Goal: Task Accomplishment & Management: Use online tool/utility

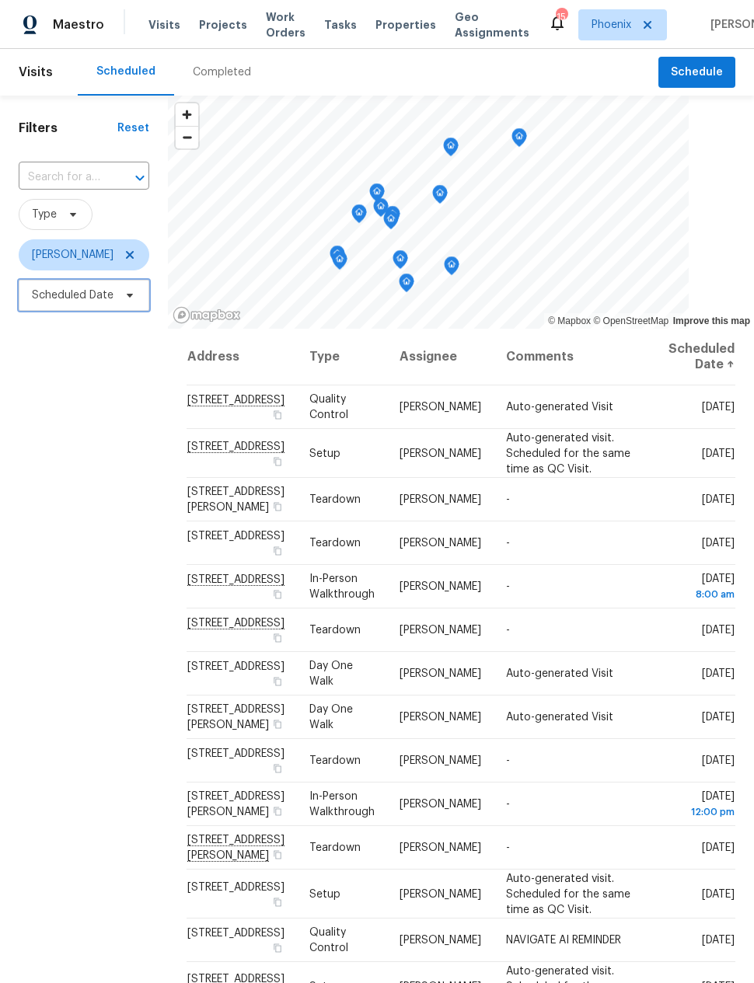
click at [77, 296] on span "Scheduled Date" at bounding box center [73, 295] width 82 height 16
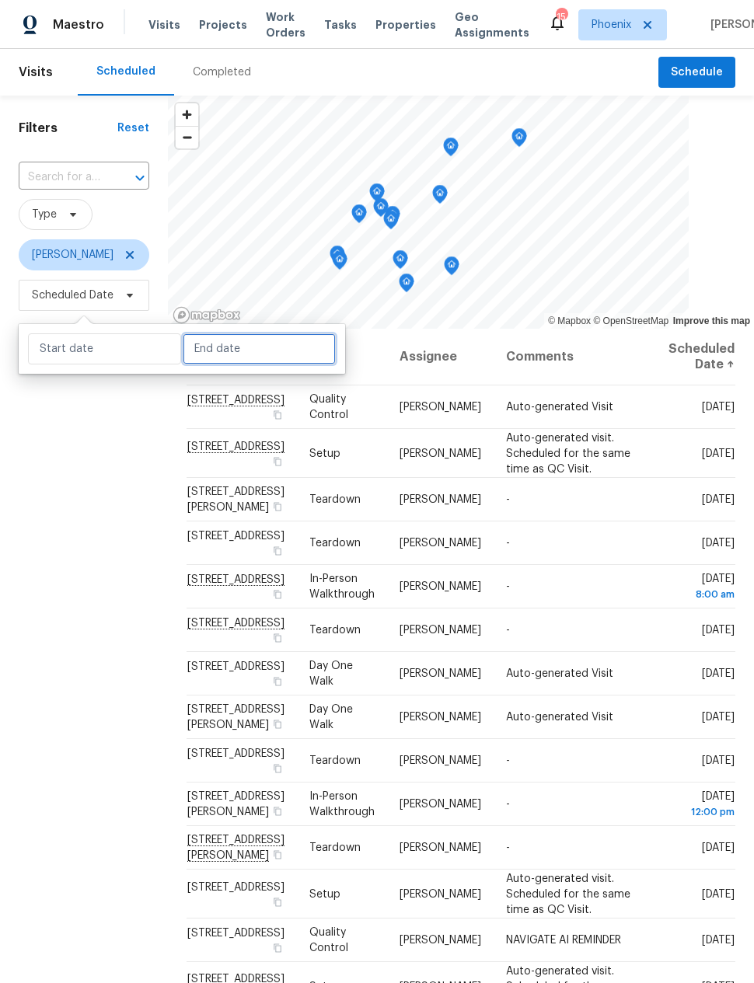
click at [199, 345] on input "text" at bounding box center [259, 348] width 153 height 31
select select "9"
select select "2025"
select select "10"
select select "2025"
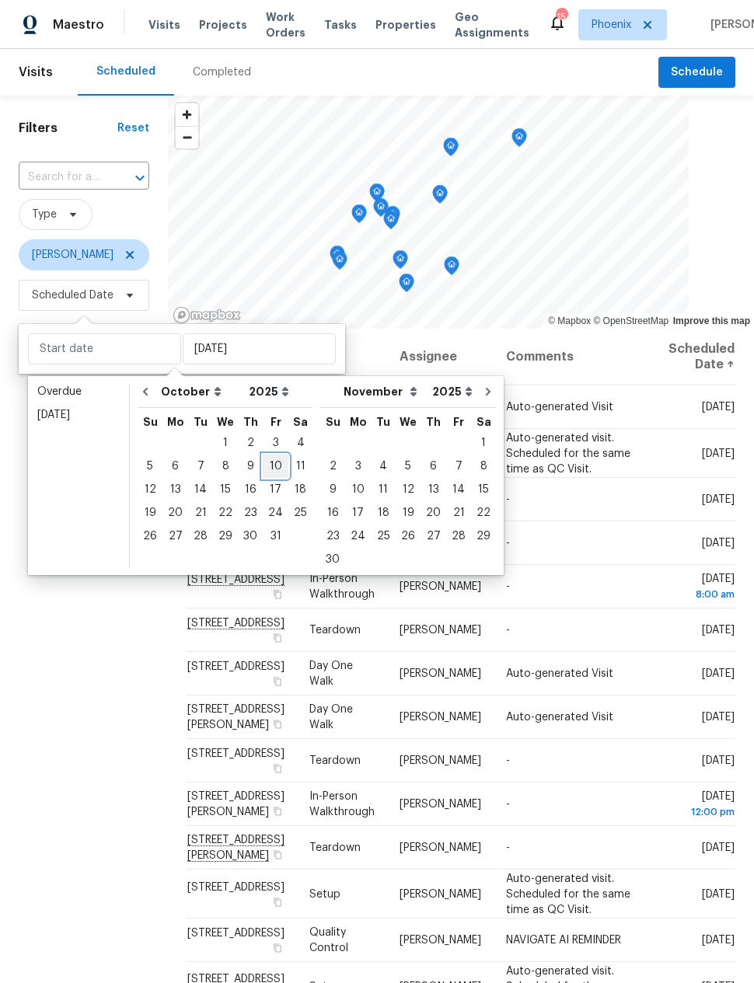
click at [270, 456] on div "10" at bounding box center [276, 466] width 26 height 22
type input "[DATE]"
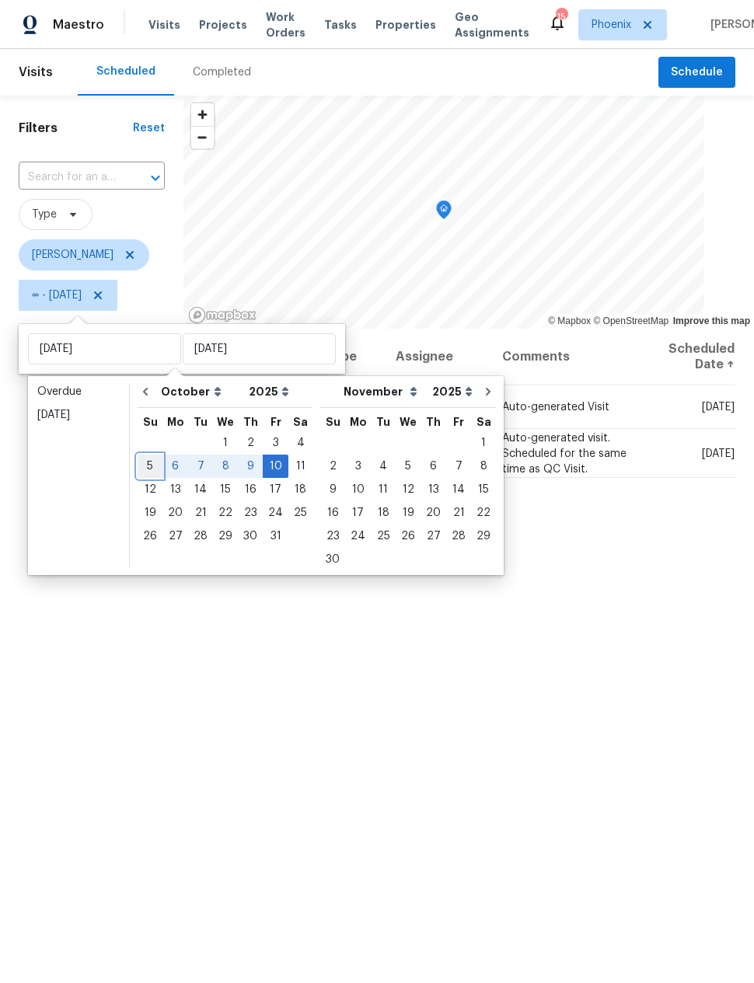
click at [145, 467] on div "5" at bounding box center [150, 466] width 25 height 22
type input "[DATE]"
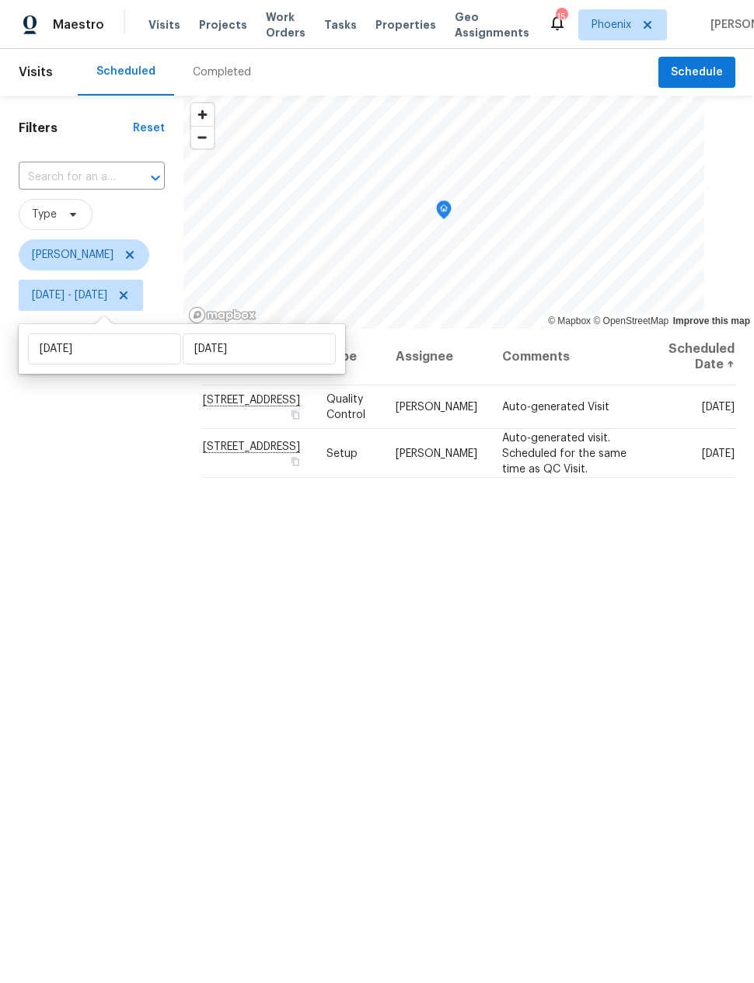
click at [124, 561] on div "Filters Reset ​ Type [PERSON_NAME] [DATE] - [DATE]" at bounding box center [91, 605] width 183 height 1019
click at [133, 555] on div "Filters Reset ​ Type [PERSON_NAME] [DATE] - [DATE]" at bounding box center [91, 605] width 183 height 1019
click at [451, 211] on icon "Map marker" at bounding box center [444, 210] width 14 height 18
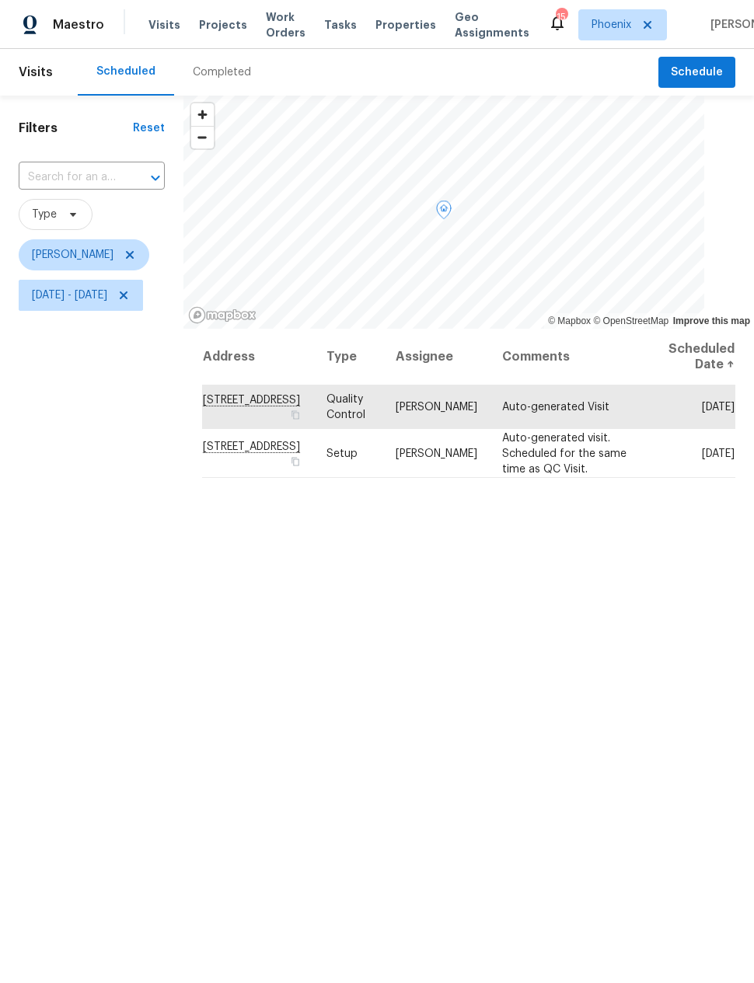
click at [0, 0] on icon at bounding box center [0, 0] width 0 height 0
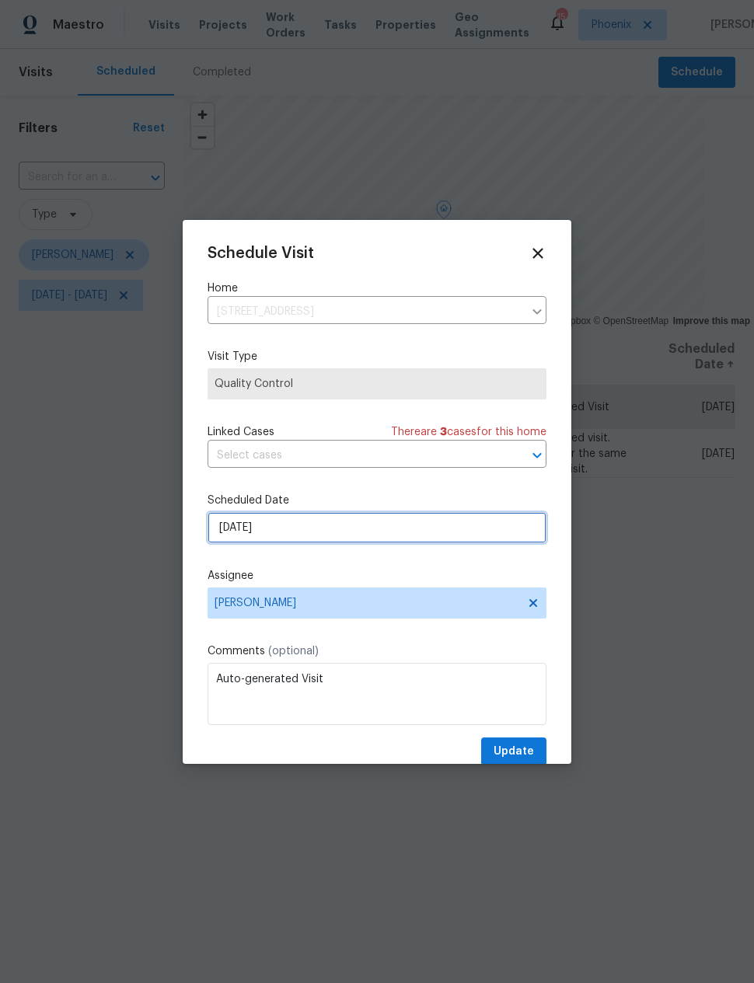
click at [329, 528] on input "[DATE]" at bounding box center [376, 527] width 339 height 31
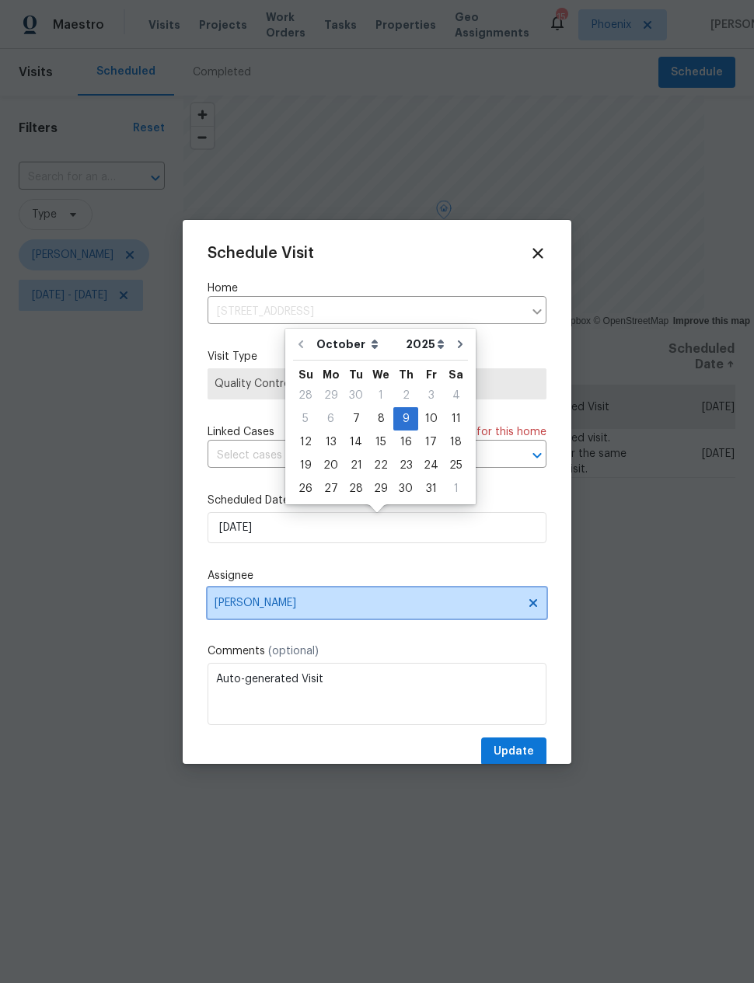
click at [359, 593] on span "[PERSON_NAME]" at bounding box center [376, 602] width 339 height 31
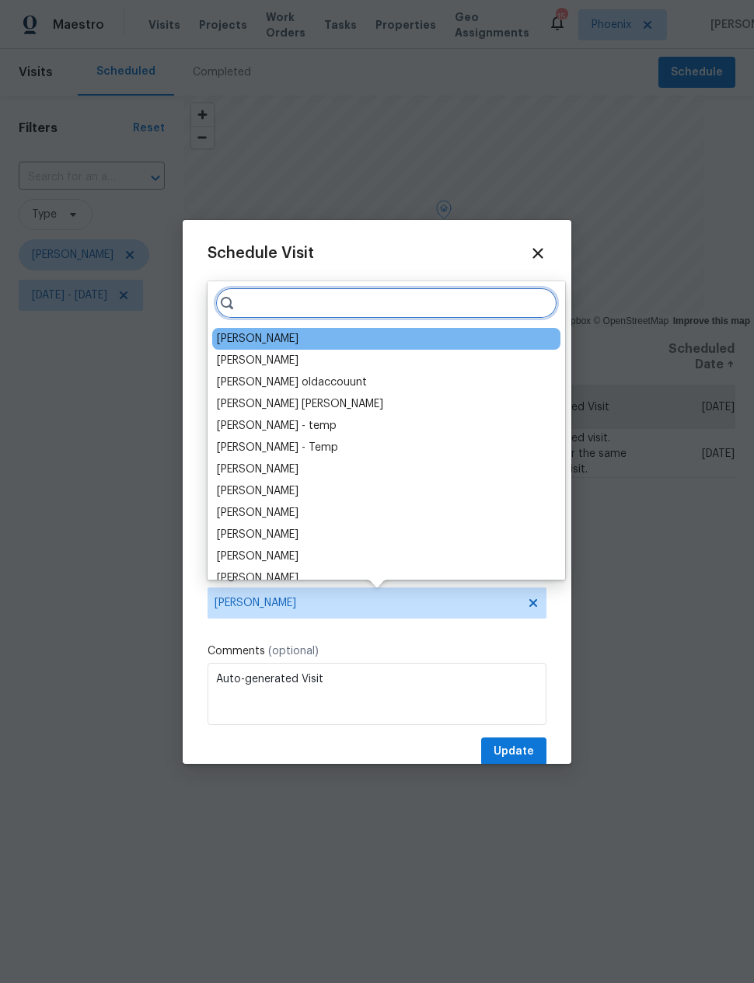
click at [378, 302] on input "search" at bounding box center [386, 302] width 342 height 31
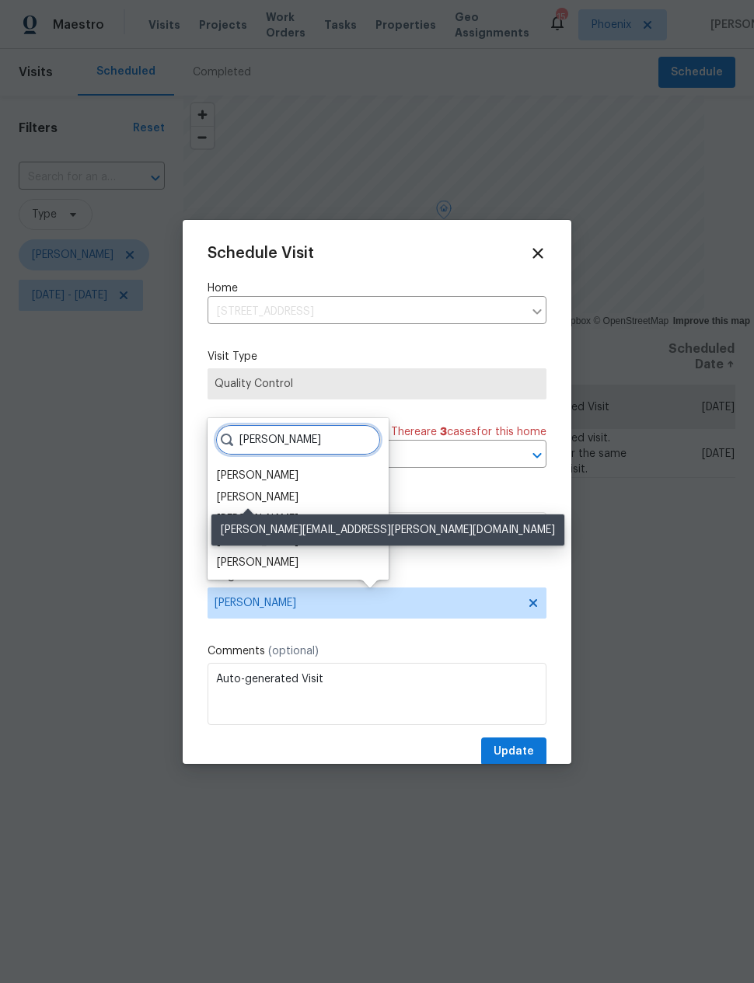
type input "[PERSON_NAME]"
click at [278, 493] on div "[PERSON_NAME]" at bounding box center [258, 497] width 82 height 16
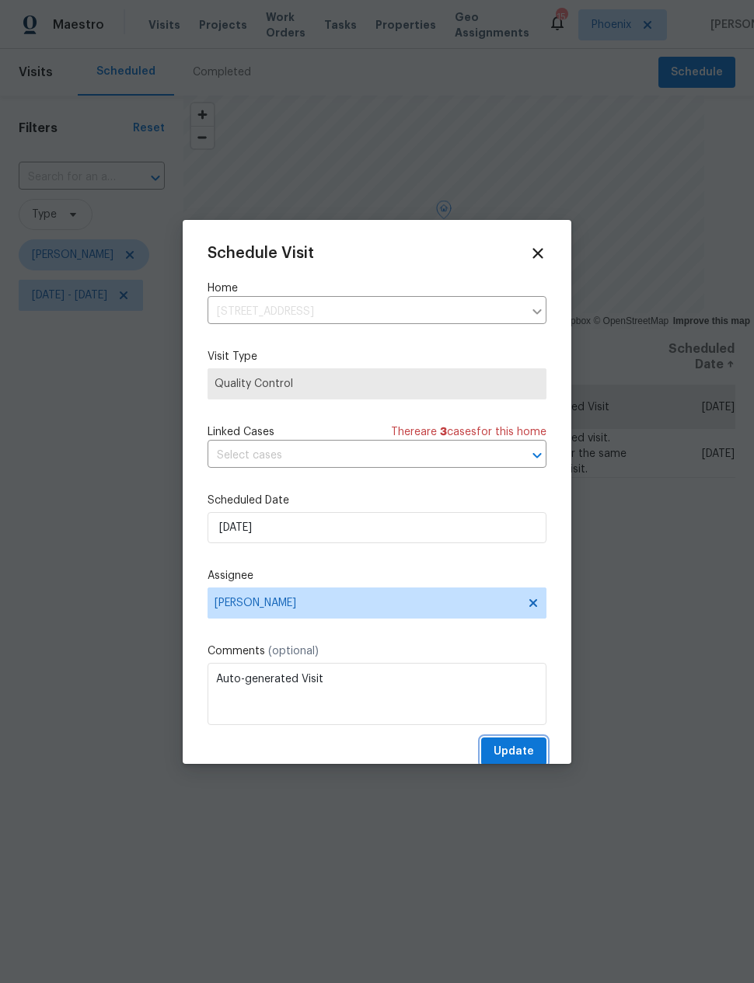
click at [516, 742] on button "Update" at bounding box center [513, 751] width 65 height 29
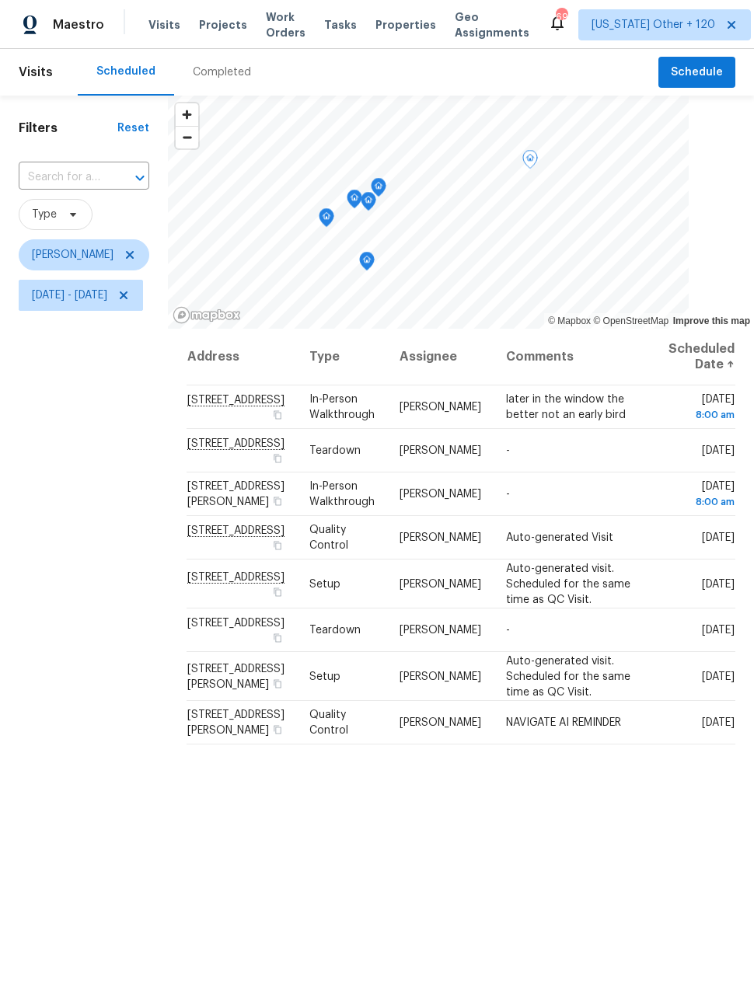
click at [0, 0] on icon at bounding box center [0, 0] width 0 height 0
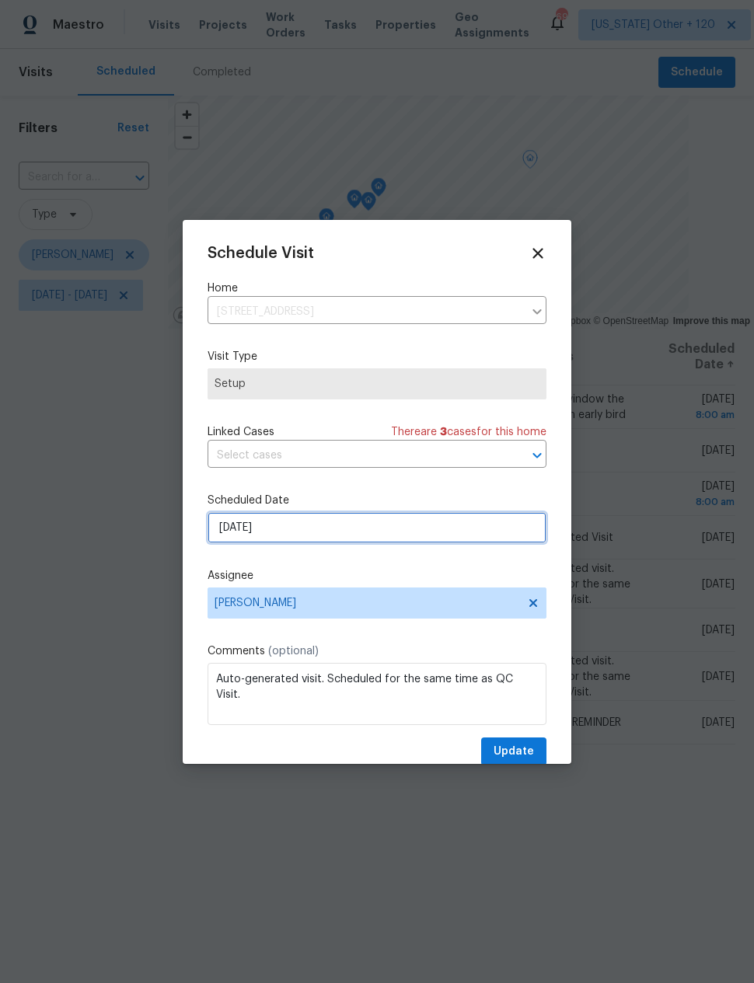
click at [228, 530] on input "[DATE]" at bounding box center [376, 527] width 339 height 31
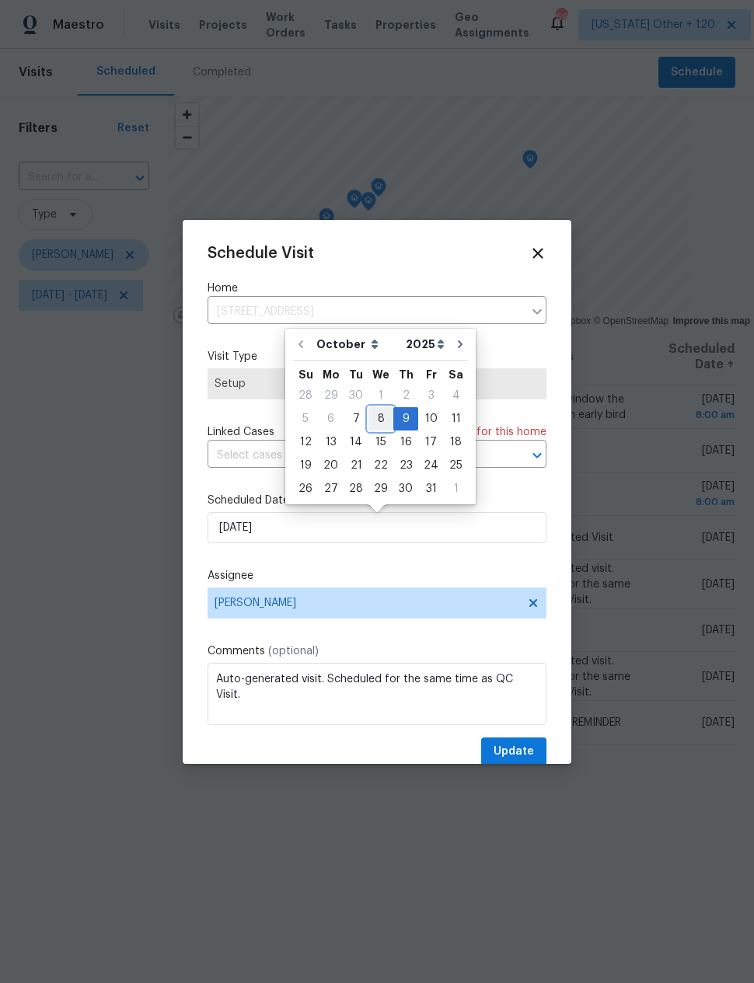
click at [383, 417] on div "8" at bounding box center [380, 419] width 25 height 22
type input "10/8/2025"
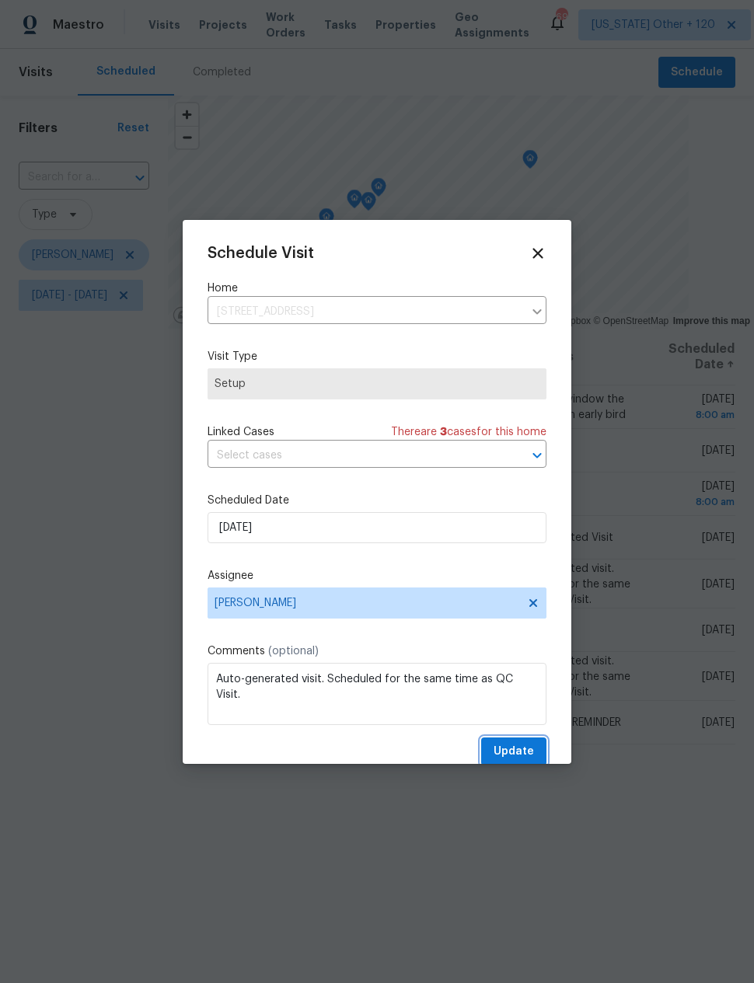
click at [518, 743] on button "Update" at bounding box center [513, 751] width 65 height 29
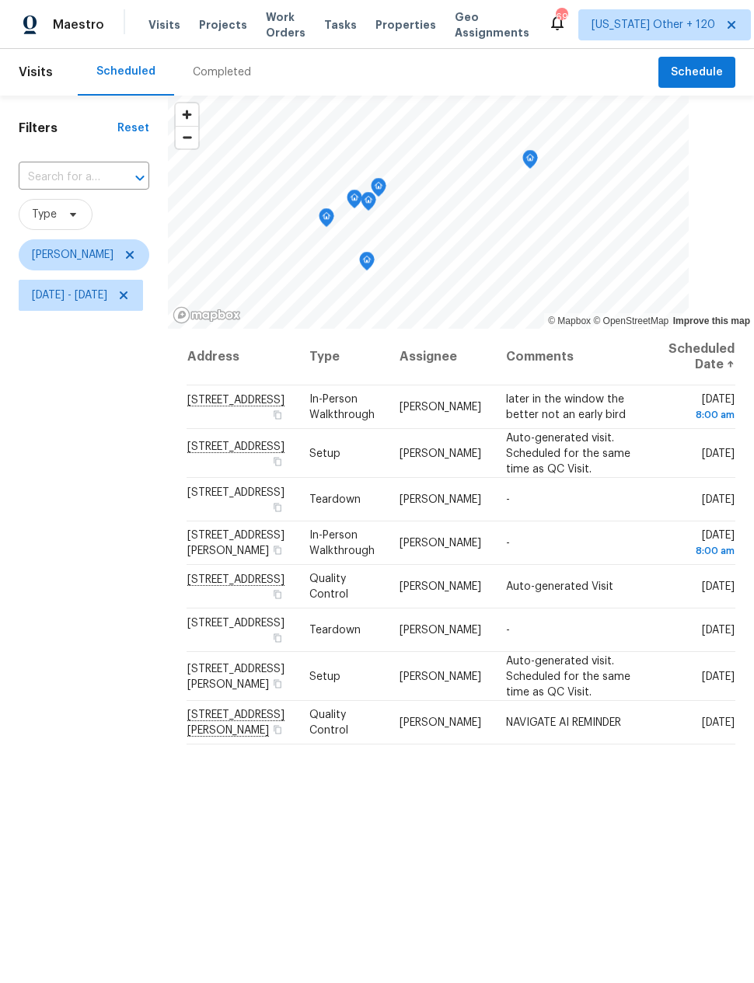
click at [89, 596] on div "Filters Reset ​ Type Nick Pulliam Sun, Oct 05 - Sun, Oct 12" at bounding box center [84, 605] width 168 height 1019
click at [0, 0] on icon at bounding box center [0, 0] width 0 height 0
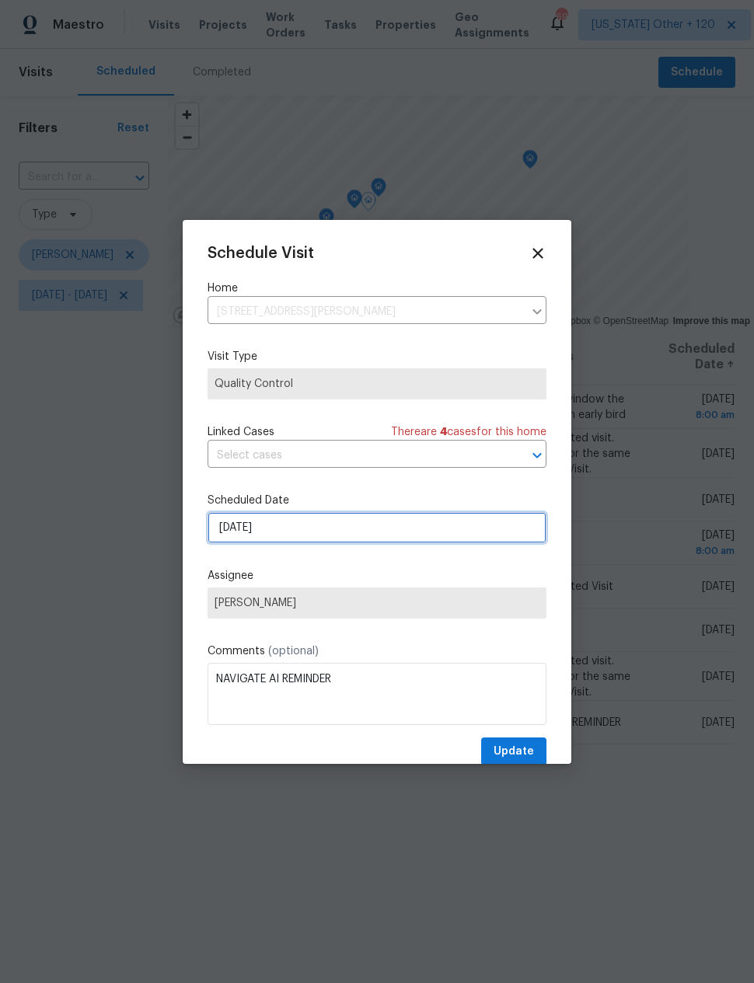
click at [357, 524] on input "10/10/2025" at bounding box center [376, 527] width 339 height 31
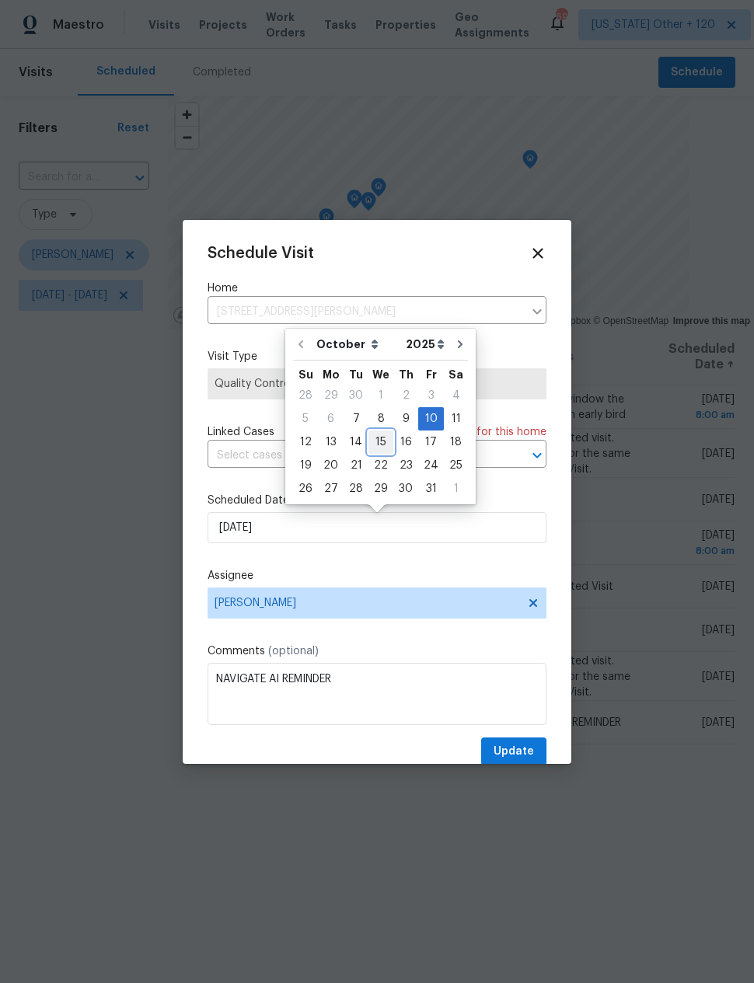
click at [380, 437] on div "15" at bounding box center [380, 442] width 25 height 22
type input "10/15/2025"
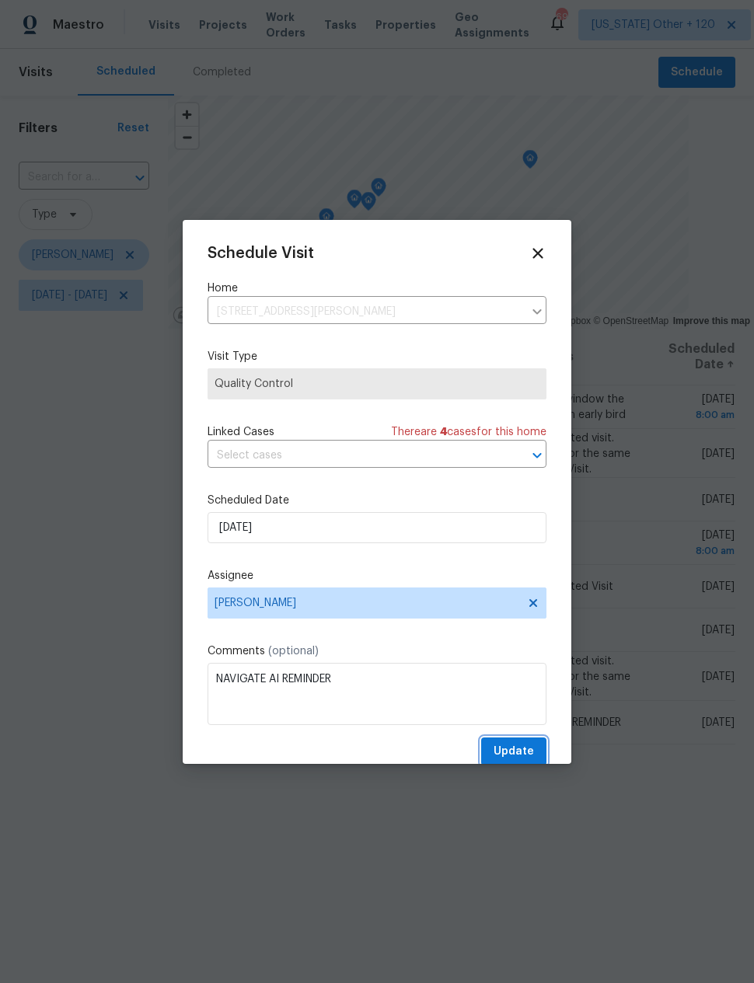
click at [522, 746] on span "Update" at bounding box center [513, 751] width 40 height 19
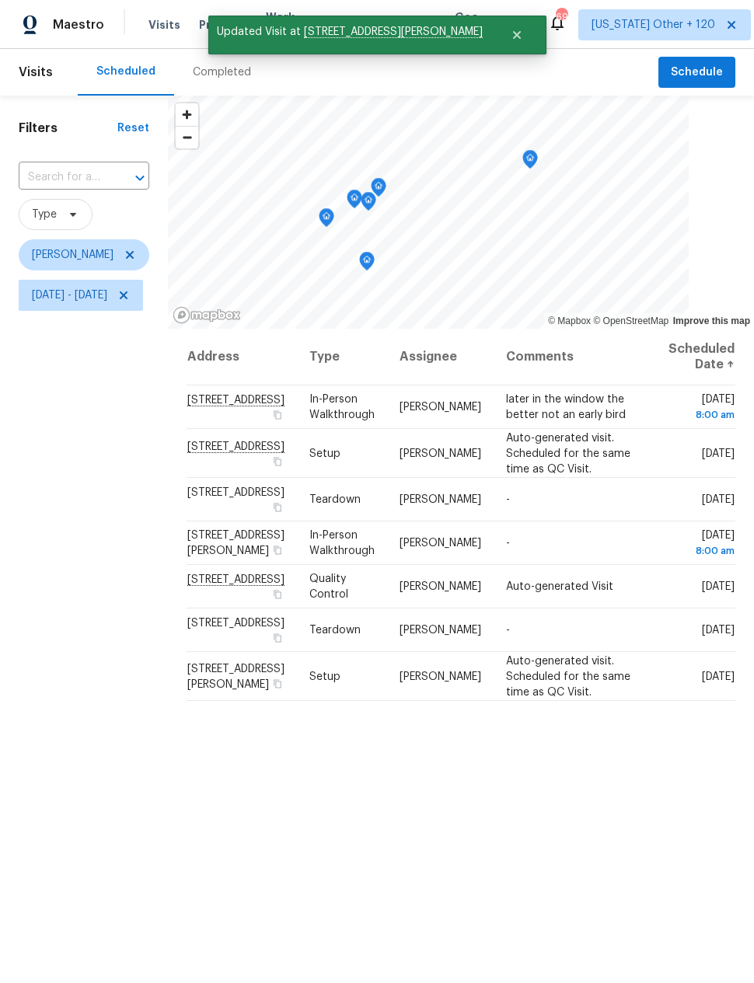
click at [121, 502] on div "Filters Reset ​ Type Nick Pulliam Sun, Oct 05 - Sun, Oct 12" at bounding box center [84, 605] width 168 height 1019
